Goal: Information Seeking & Learning: Learn about a topic

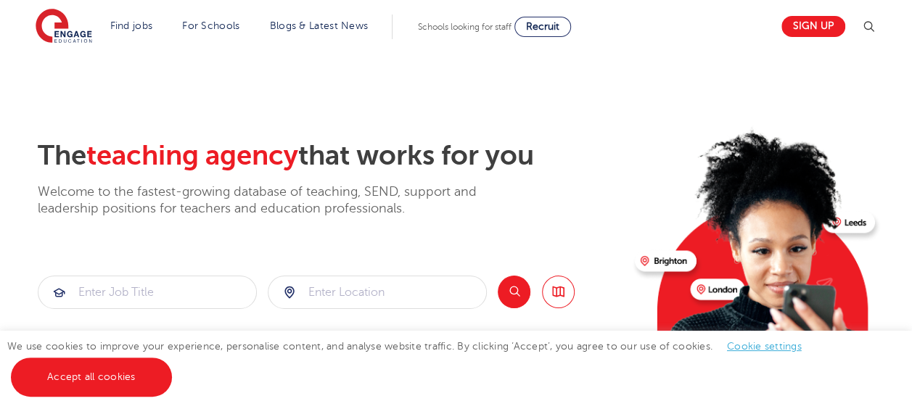
scroll to position [73, 0]
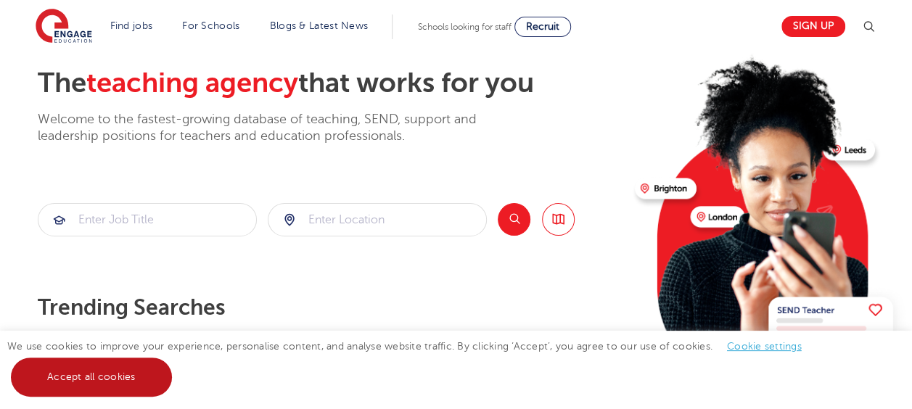
click at [79, 379] on link "Accept all cookies" at bounding box center [91, 377] width 161 height 39
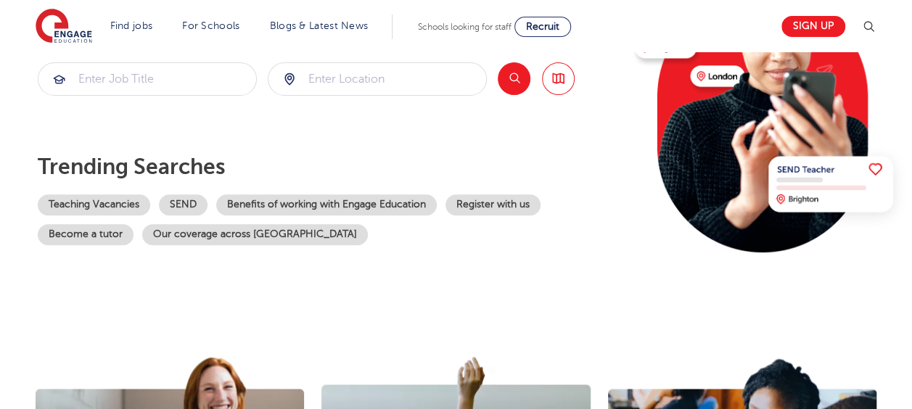
scroll to position [363, 0]
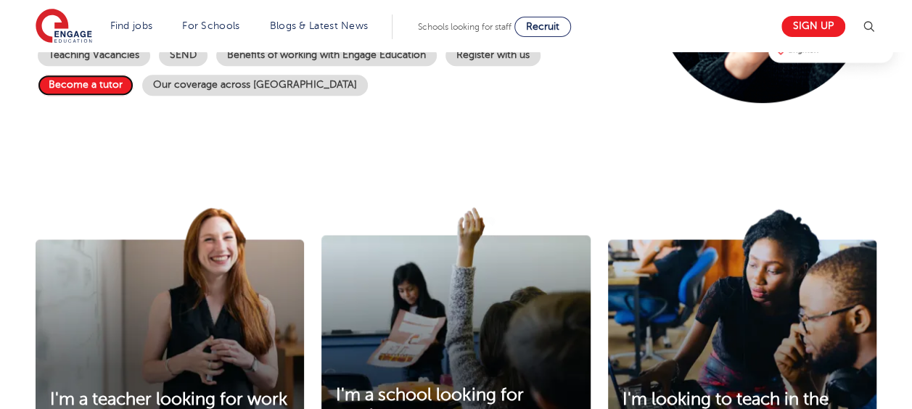
click at [83, 88] on link "Become a tutor" at bounding box center [86, 85] width 96 height 21
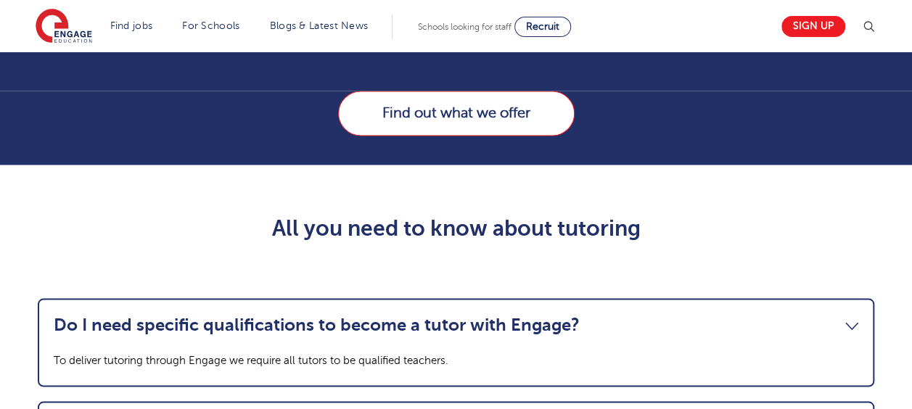
scroll to position [1306, 0]
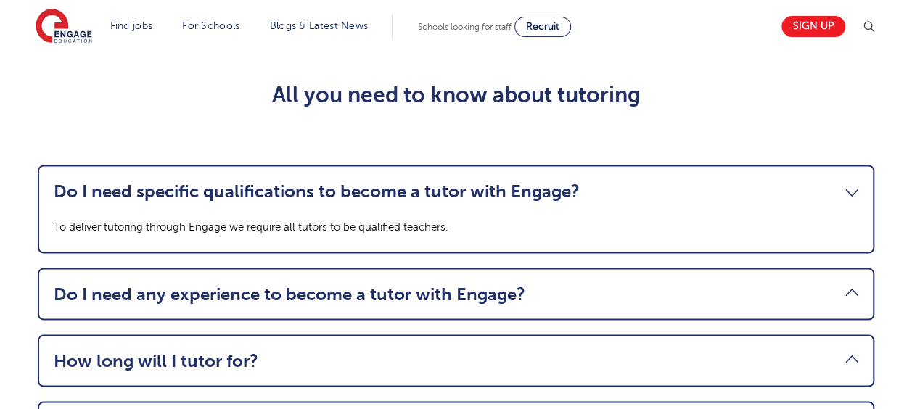
click at [168, 304] on link "Do I need any experience to become a tutor with Engage?" at bounding box center [456, 294] width 804 height 20
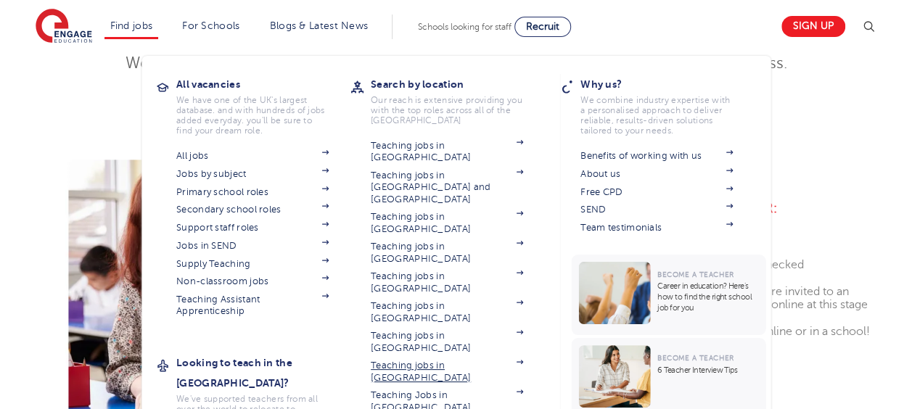
scroll to position [508, 0]
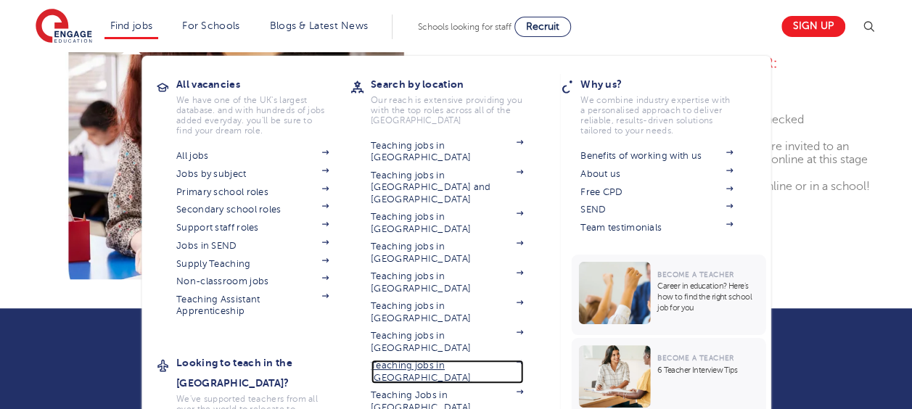
click at [444, 360] on link "Teaching jobs in [GEOGRAPHIC_DATA]" at bounding box center [447, 372] width 152 height 24
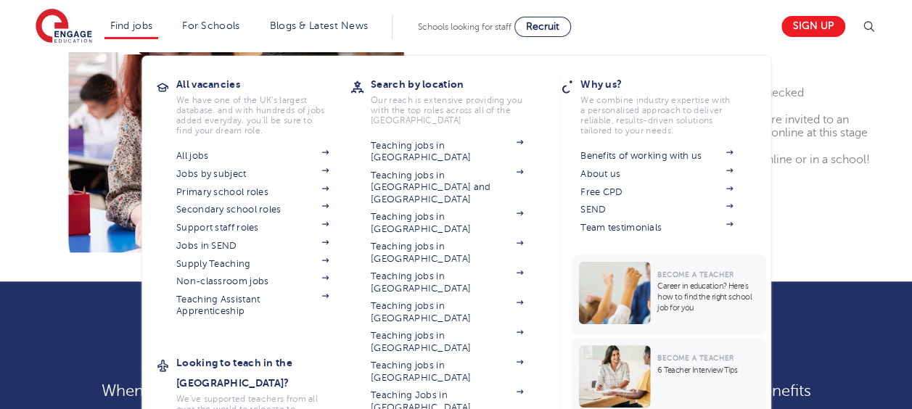
scroll to position [537, 0]
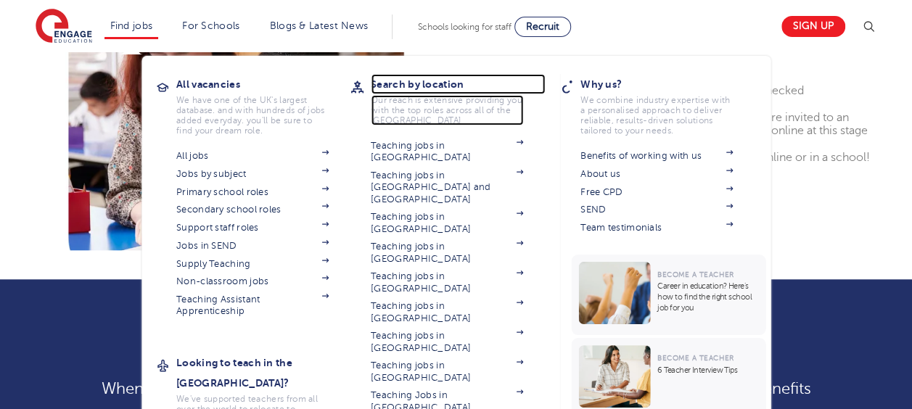
click at [467, 119] on p "Our reach is extensive providing you with the top roles across all of the [GEOG…" at bounding box center [447, 110] width 152 height 30
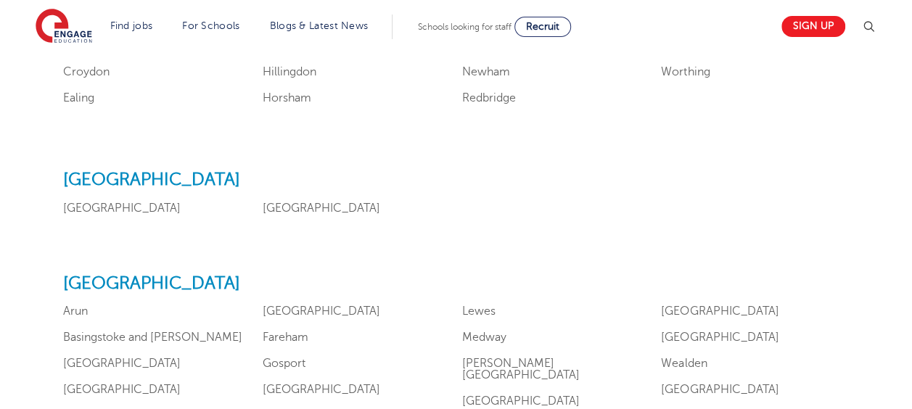
scroll to position [1451, 0]
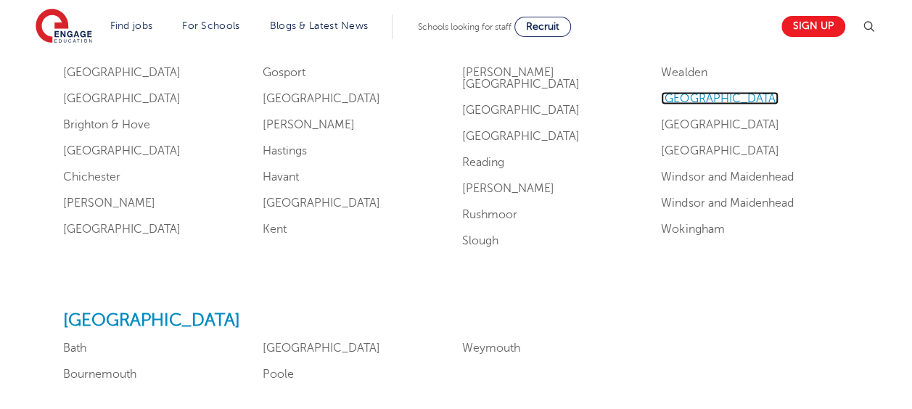
click at [676, 96] on link "West Sussex" at bounding box center [719, 98] width 117 height 13
click at [706, 100] on link "West Sussex" at bounding box center [719, 98] width 117 height 13
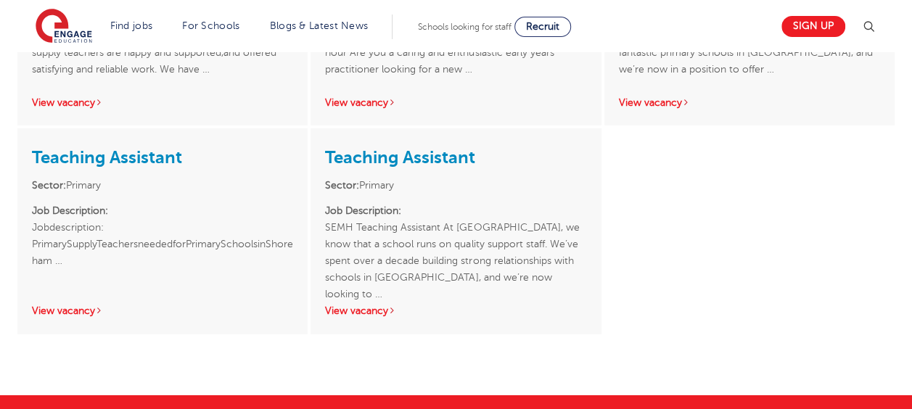
scroll to position [2321, 0]
